Goal: Task Accomplishment & Management: Complete application form

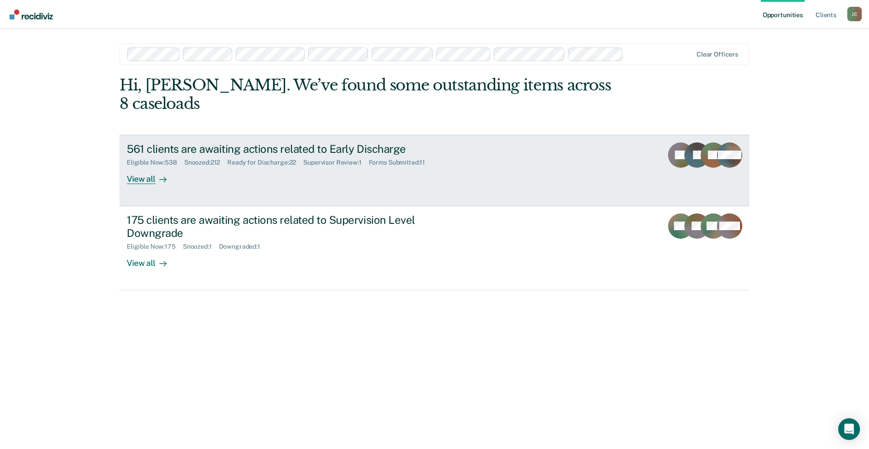
click at [324, 143] on div "561 clients are awaiting actions related to Early Discharge" at bounding box center [286, 149] width 318 height 13
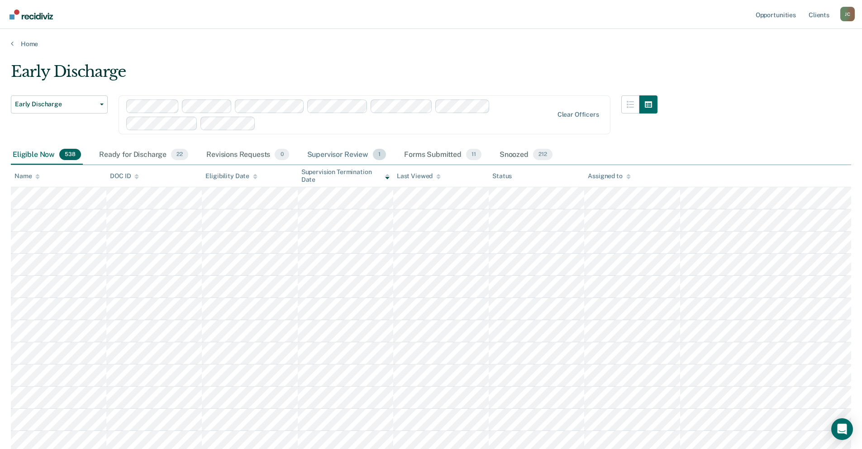
click at [328, 152] on div "Supervisor Review 1" at bounding box center [346, 155] width 83 height 20
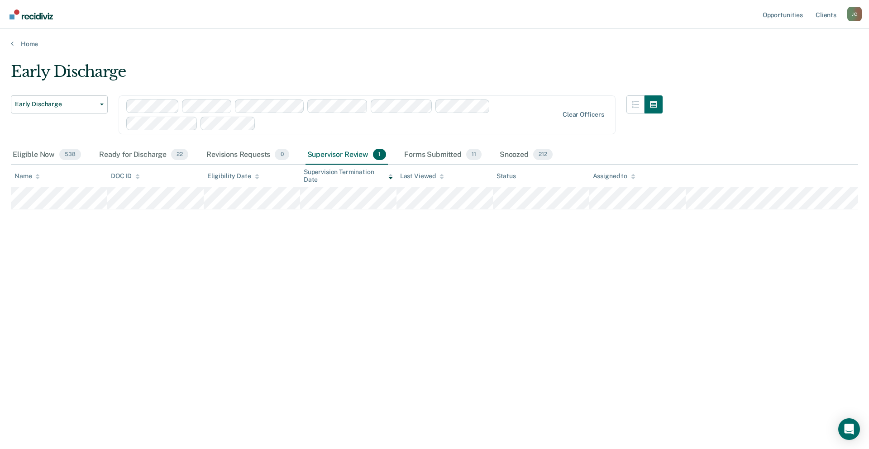
click at [583, 109] on div "Clear officers" at bounding box center [367, 114] width 497 height 39
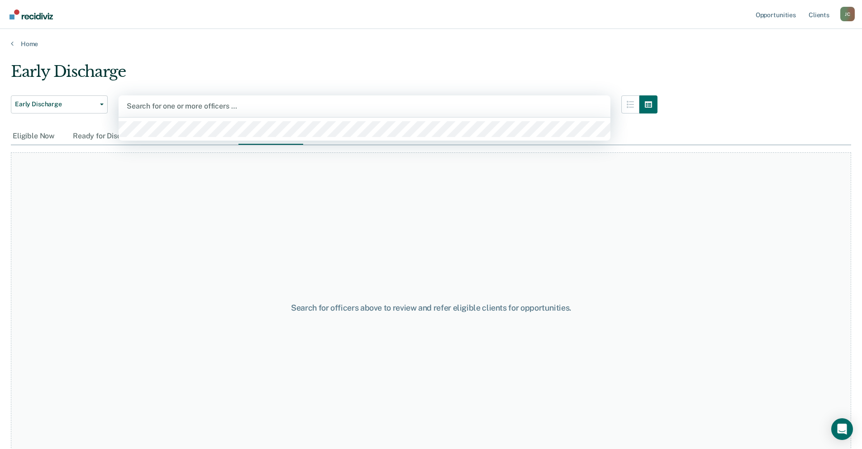
click at [268, 98] on div "Search for one or more officers …" at bounding box center [365, 106] width 492 height 22
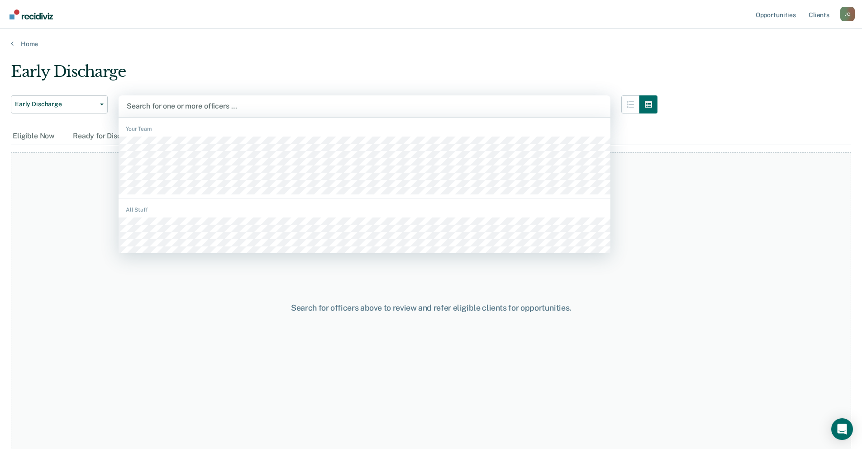
click at [268, 100] on div "Search for one or more officers …" at bounding box center [364, 106] width 477 height 12
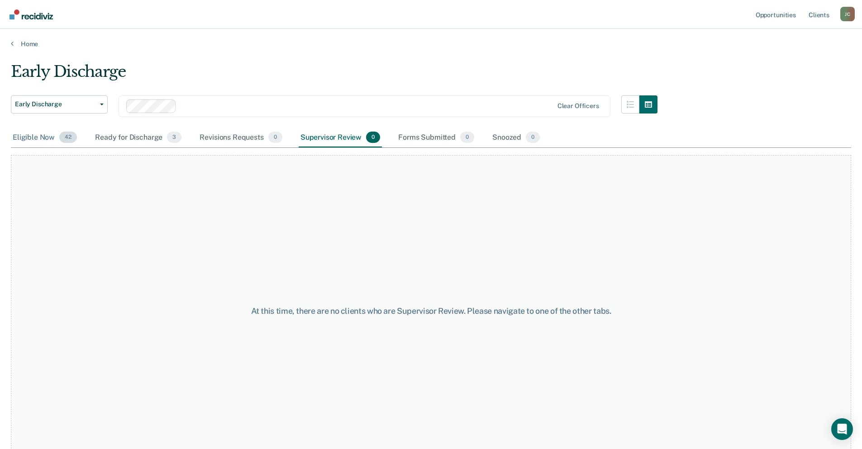
click at [33, 139] on div "Eligible Now 42" at bounding box center [45, 138] width 68 height 20
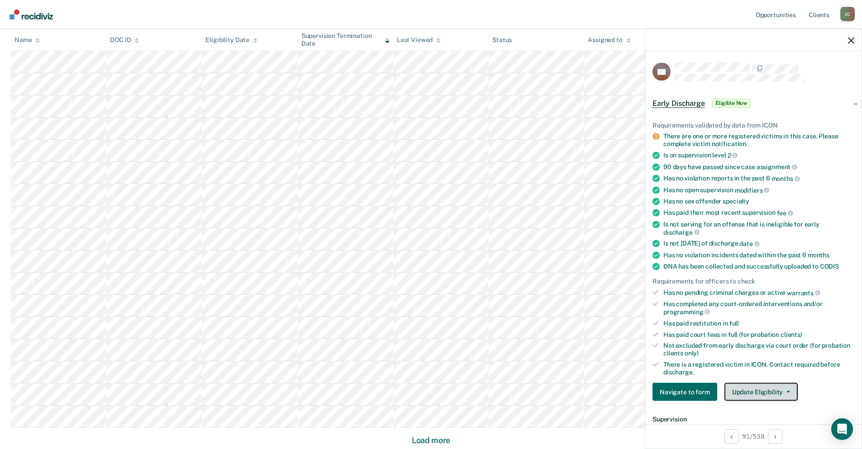
click at [760, 386] on button "Update Eligibility" at bounding box center [760, 392] width 73 height 18
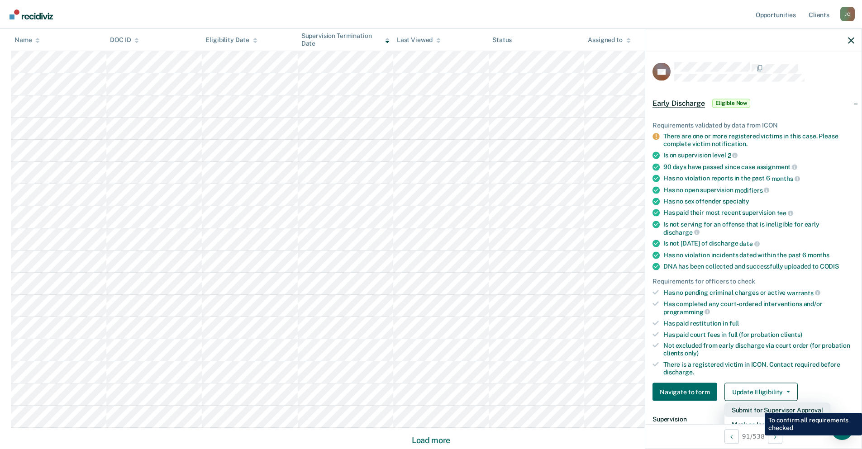
click at [758, 406] on button "Submit for Supervisor Approval" at bounding box center [777, 410] width 106 height 14
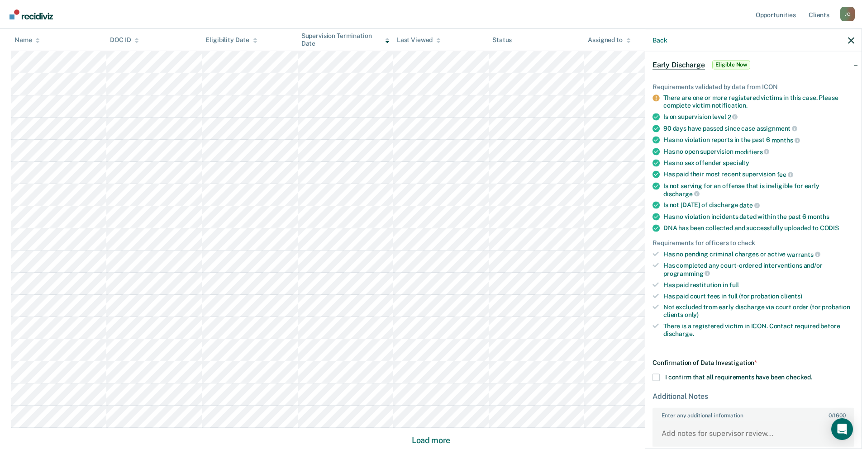
scroll to position [88, 0]
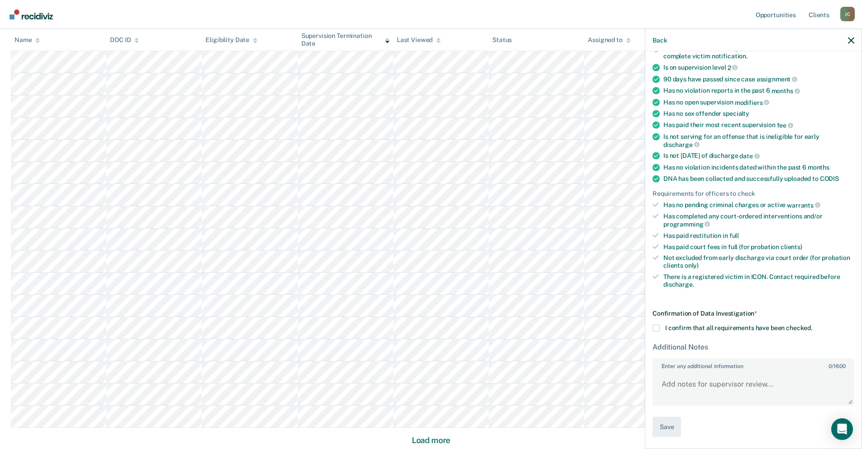
click at [657, 327] on span at bounding box center [655, 328] width 7 height 7
click at [812, 325] on input "I confirm that all requirements have been checked." at bounding box center [812, 325] width 0 height 0
click at [673, 430] on button "Save" at bounding box center [666, 427] width 29 height 20
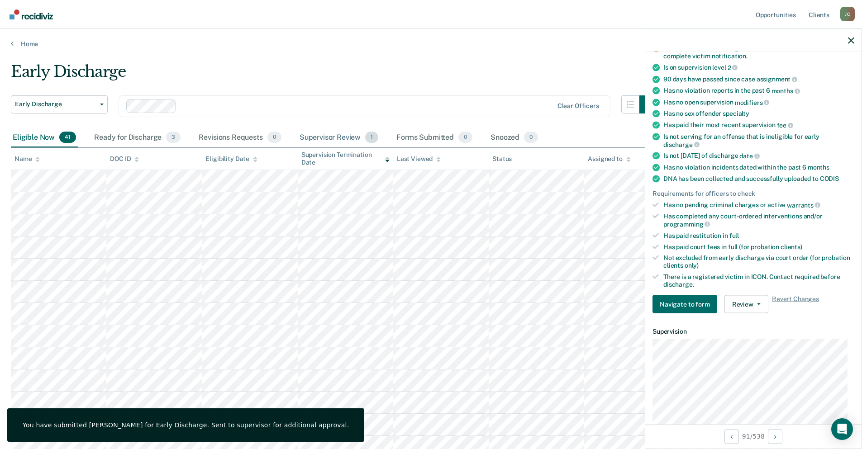
click at [338, 136] on div "Supervisor Review 1" at bounding box center [339, 138] width 83 height 20
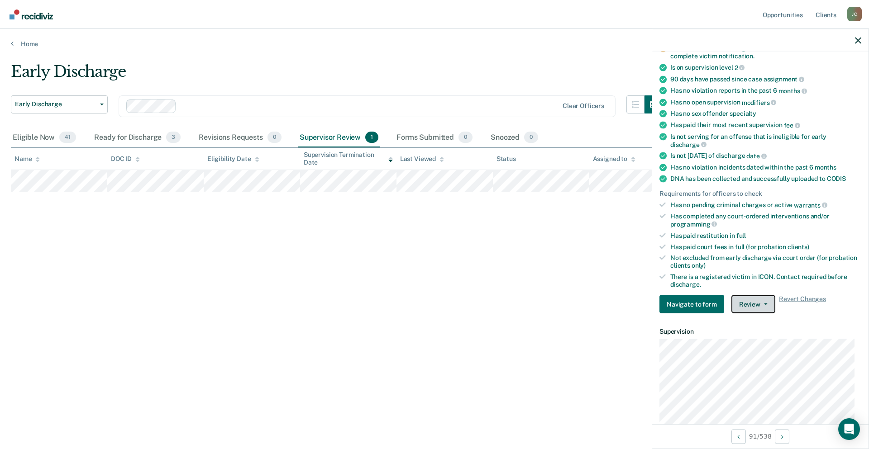
click at [752, 303] on button "Review" at bounding box center [753, 304] width 44 height 18
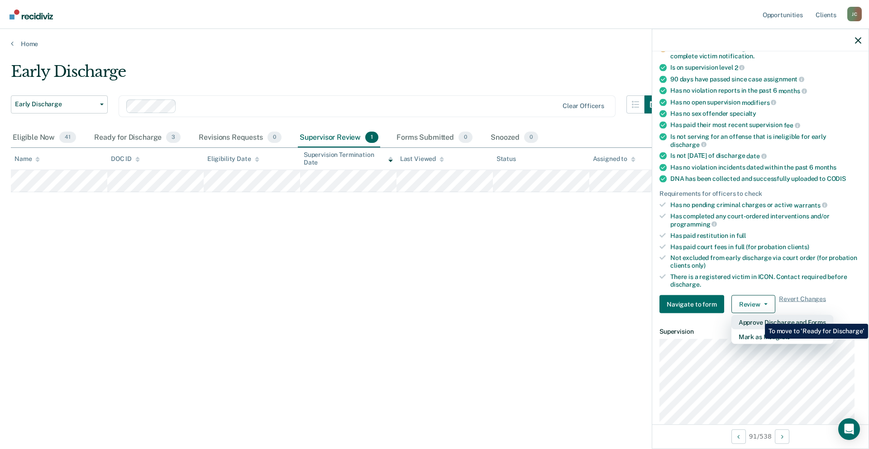
click at [758, 317] on button "Approve Discharge and Forms" at bounding box center [782, 322] width 102 height 14
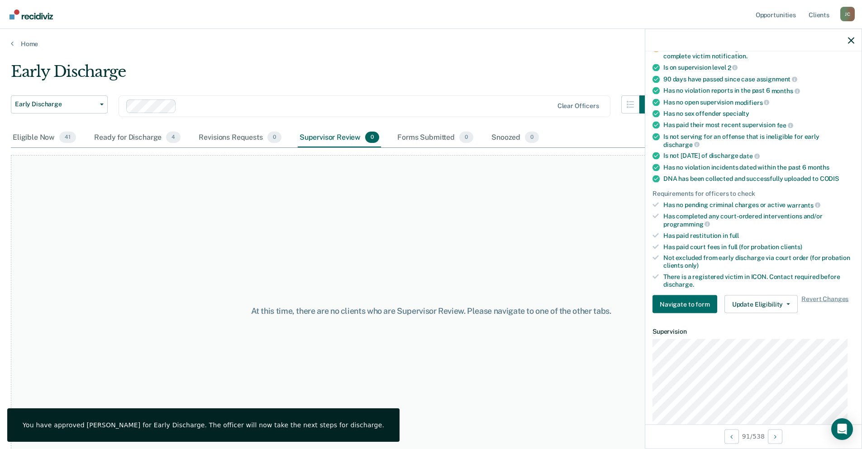
click at [353, 24] on nav "Opportunities Client s [PERSON_NAME] [PERSON_NAME] Profile How it works Log Out" at bounding box center [431, 14] width 862 height 29
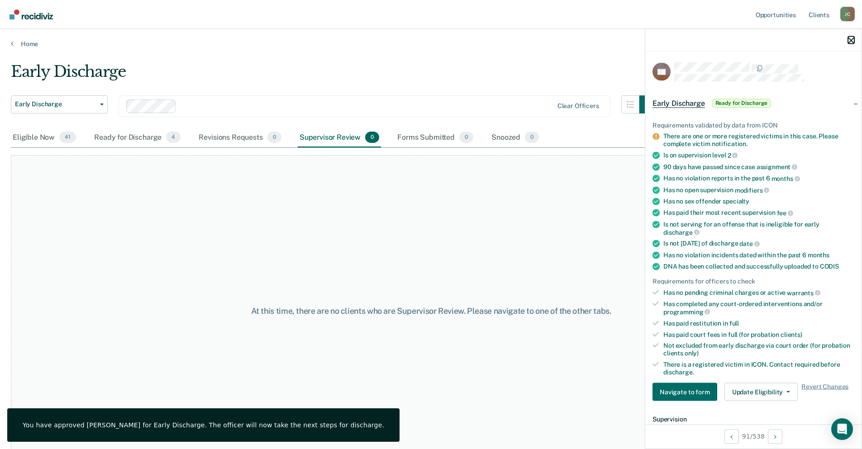
click at [852, 42] on icon "button" at bounding box center [851, 40] width 6 height 6
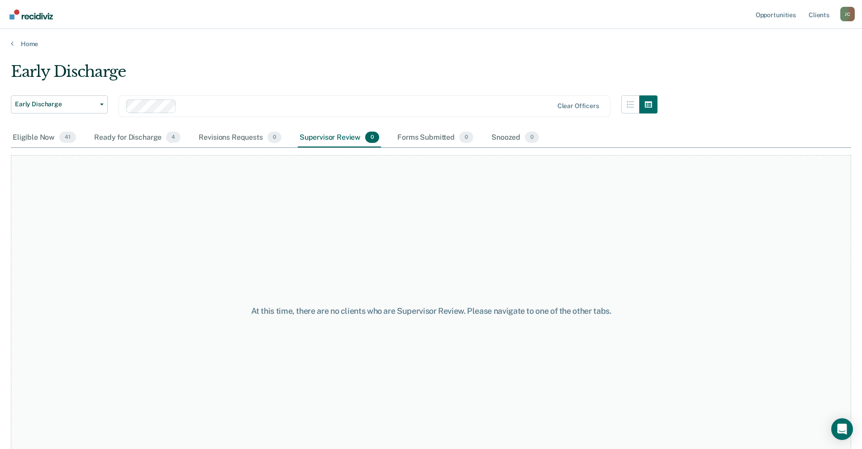
click at [183, 102] on div at bounding box center [366, 106] width 373 height 10
